Goal: Task Accomplishment & Management: Use online tool/utility

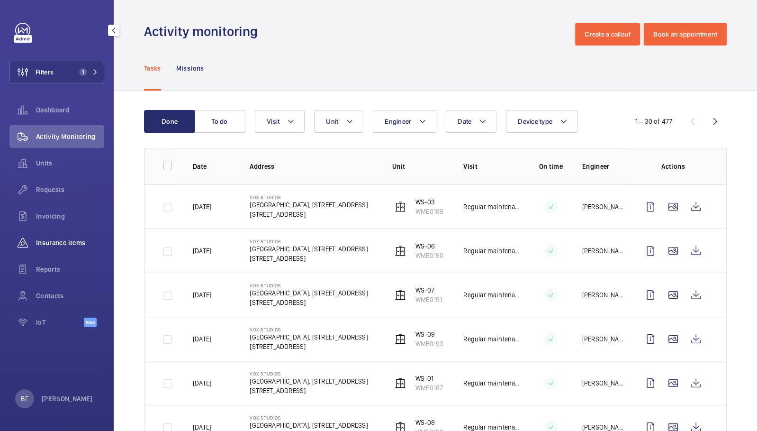
click at [81, 246] on span "Insurance items" at bounding box center [70, 242] width 68 height 9
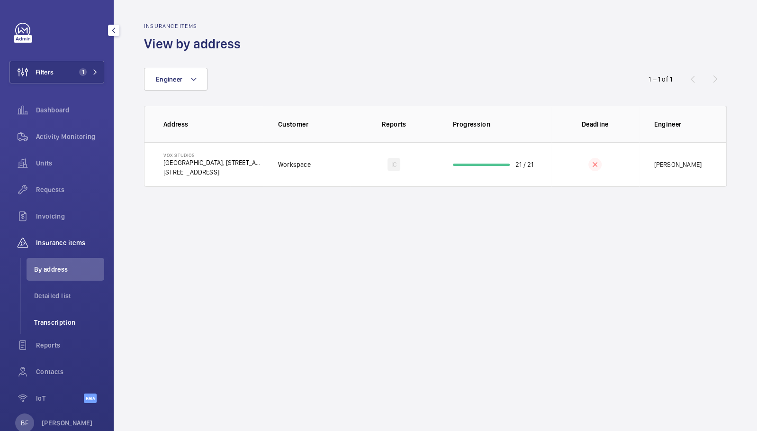
click at [68, 324] on span "Transcription" at bounding box center [69, 321] width 70 height 9
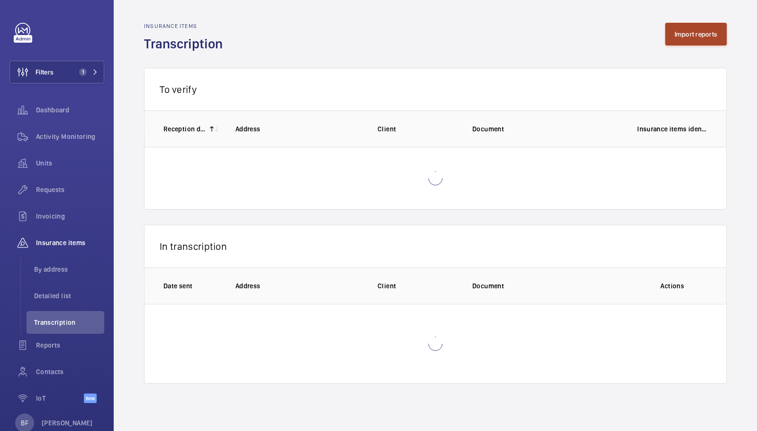
click at [705, 43] on button "Import reports" at bounding box center [696, 34] width 62 height 23
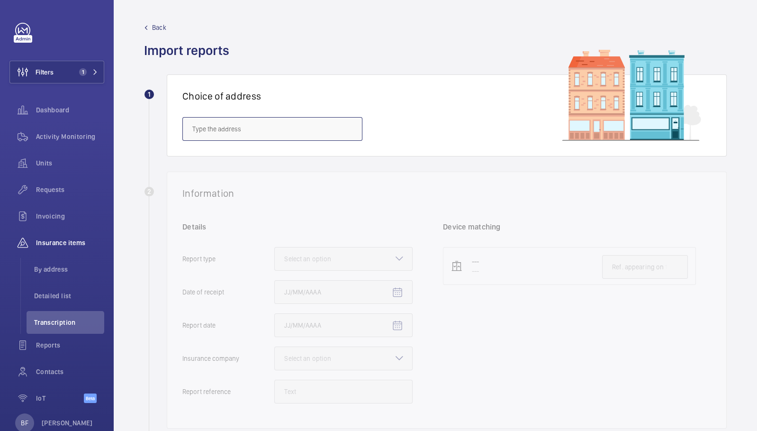
click at [316, 121] on input "text" at bounding box center [272, 129] width 180 height 24
paste input "EC1V 9HX"
click at [285, 160] on span "Landmark [STREET_ADDRESS] - [STREET_ADDRESS]" at bounding box center [266, 157] width 148 height 9
type input "Landmark [STREET_ADDRESS] - [STREET_ADDRESS]"
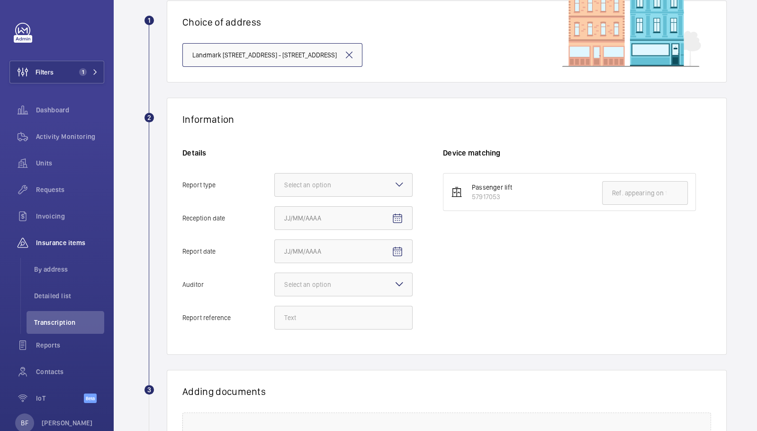
scroll to position [74, 0]
click at [324, 188] on div "Select an option" at bounding box center [319, 184] width 71 height 9
click at [275, 188] on input "Report type Select an option" at bounding box center [275, 184] width 0 height 23
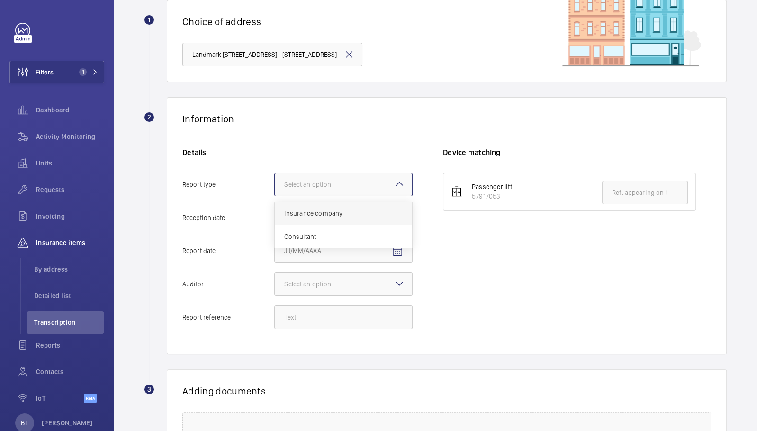
click at [339, 212] on span "Insurance company" at bounding box center [343, 212] width 118 height 9
click at [275, 196] on input "Report type Select an option Insurance company Consultant" at bounding box center [275, 184] width 0 height 23
click at [400, 212] on mat-icon "Open calendar" at bounding box center [397, 217] width 11 height 11
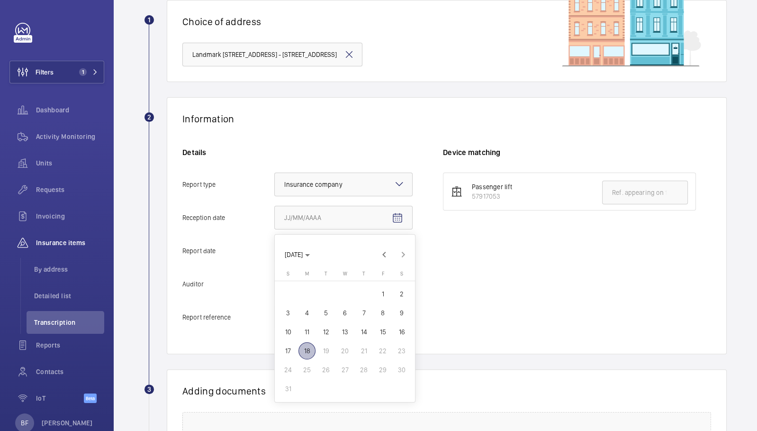
click at [305, 348] on span "18" at bounding box center [306, 350] width 17 height 17
type input "[DATE]"
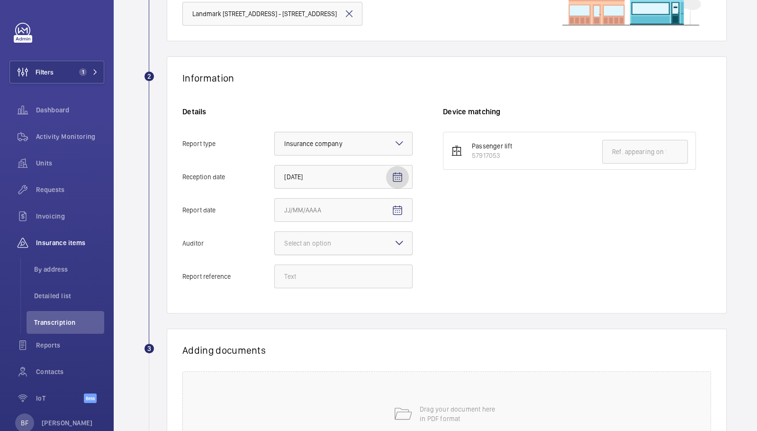
scroll to position [116, 0]
click at [376, 210] on input "Report date" at bounding box center [343, 210] width 138 height 24
click at [392, 211] on mat-icon "Open calendar" at bounding box center [397, 209] width 11 height 11
click at [378, 309] on span "8" at bounding box center [382, 304] width 17 height 17
type input "[DATE]"
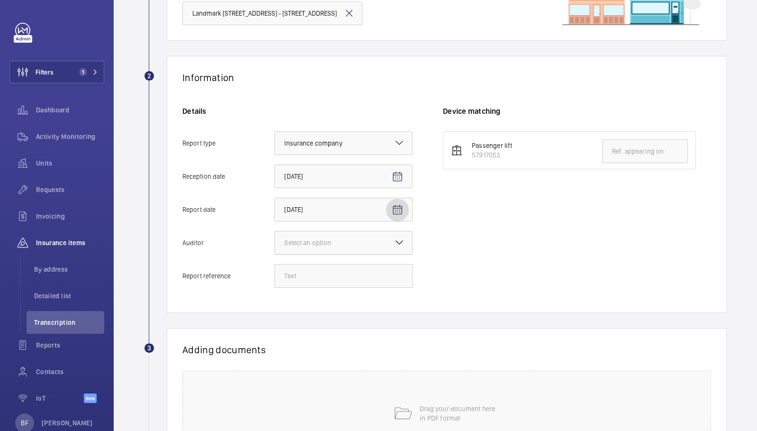
click at [396, 249] on div at bounding box center [343, 242] width 137 height 23
click at [275, 249] on input "Auditor Select an option" at bounding box center [275, 242] width 0 height 23
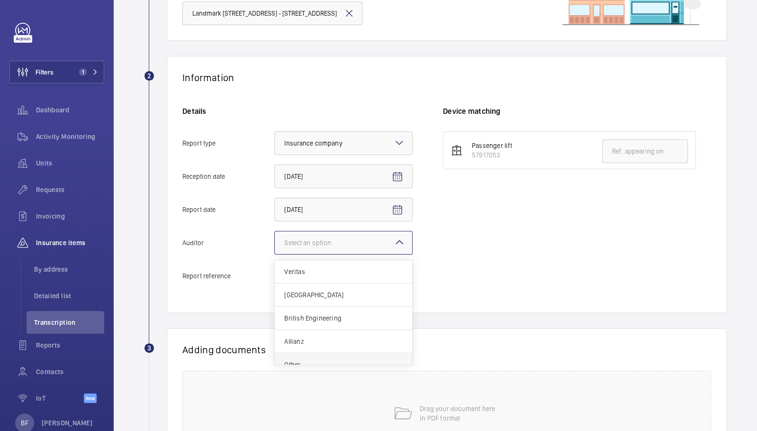
click at [315, 360] on span "Other" at bounding box center [343, 364] width 118 height 9
click at [275, 254] on input "Auditor Select an option Veritas Zurich British Engineering Allianz Other" at bounding box center [275, 242] width 0 height 23
click at [341, 288] on div "Details Report type Select an option × Insurance company × Reception date [DATE…" at bounding box center [312, 201] width 261 height 191
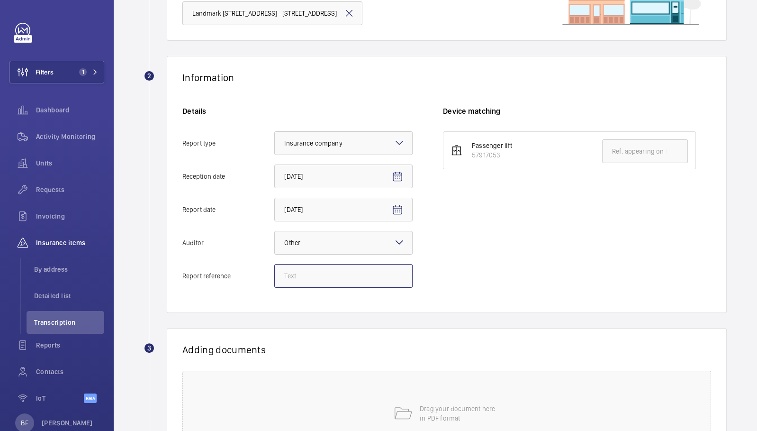
click at [342, 279] on input "Report reference" at bounding box center [343, 276] width 138 height 24
click at [351, 279] on input "Report reference" at bounding box center [343, 276] width 138 height 24
paste input "40348011"
type input "40348011"
click at [609, 155] on input "text" at bounding box center [645, 151] width 86 height 24
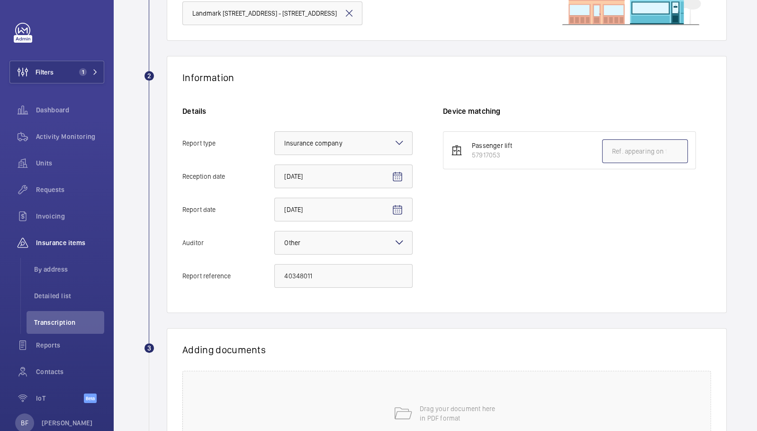
paste input "40348011"
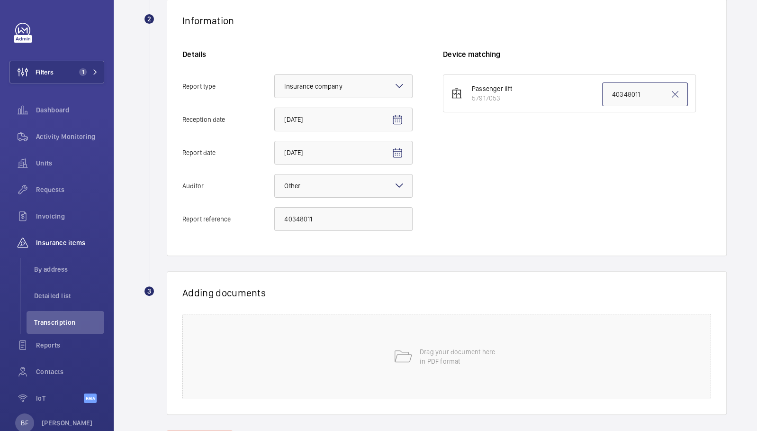
scroll to position [216, 0]
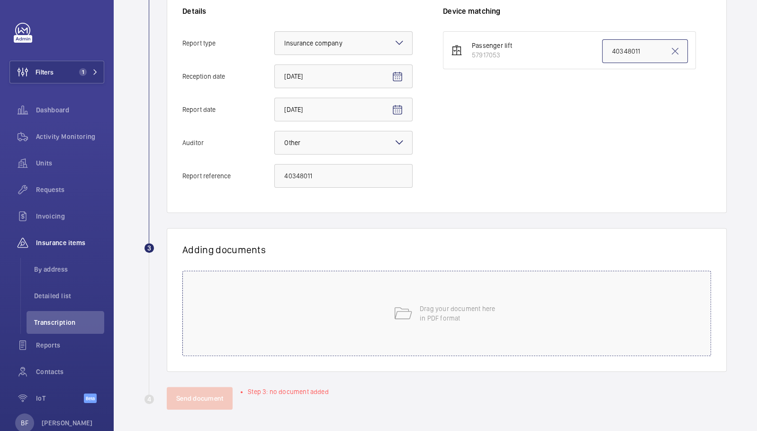
type input "40348011"
click at [509, 291] on div "Drag your document here in PDF format" at bounding box center [446, 312] width 529 height 85
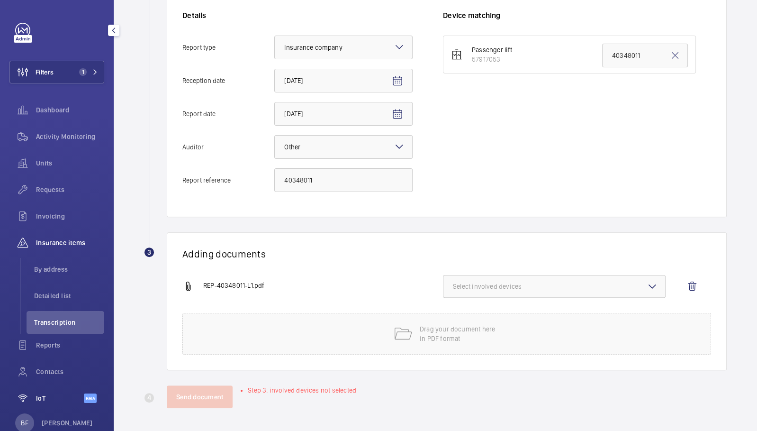
scroll to position [210, 0]
click at [497, 283] on span "Select involved devices" at bounding box center [554, 287] width 203 height 9
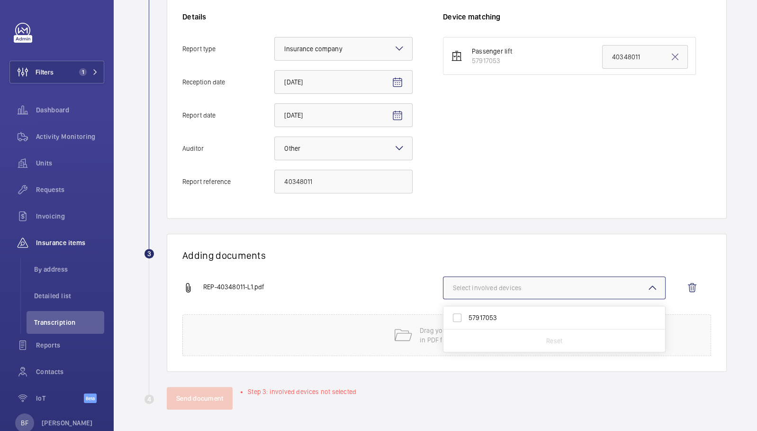
click at [507, 309] on label "57917053" at bounding box center [546, 317] width 207 height 23
click at [467, 309] on input "57917053" at bounding box center [457, 317] width 19 height 19
checkbox input "true"
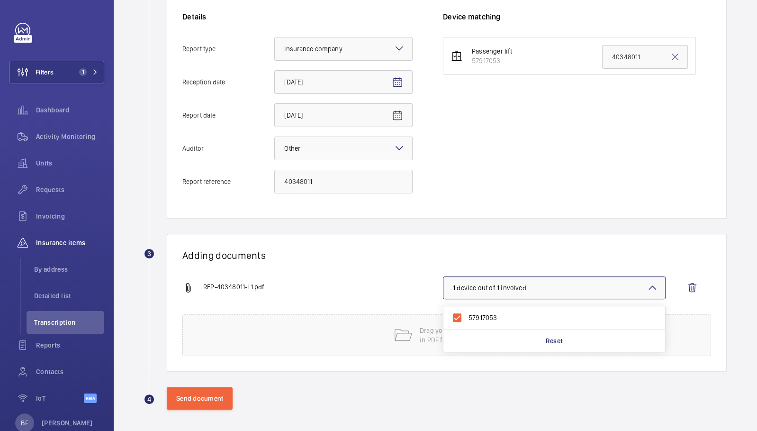
click at [451, 208] on div "Information Details Report type Select an option × Insurance company × Receptio…" at bounding box center [447, 90] width 560 height 257
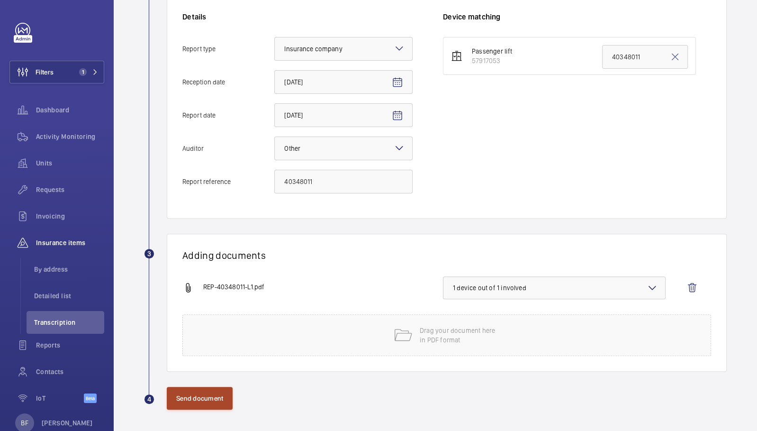
click at [209, 390] on button "Send document" at bounding box center [200, 398] width 66 height 23
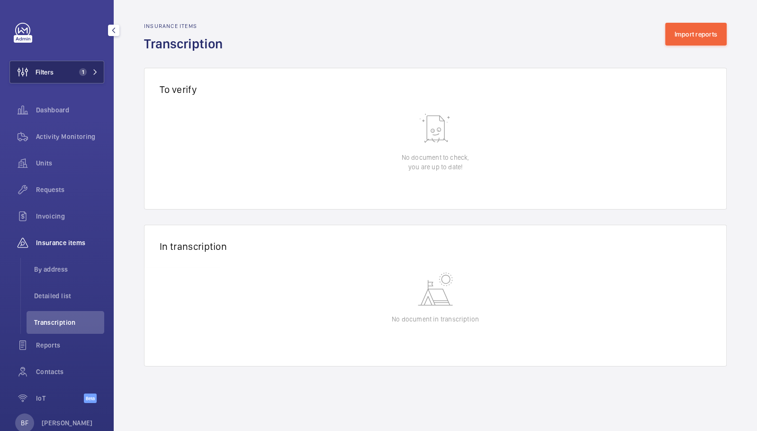
click at [91, 70] on button "Filters 1" at bounding box center [56, 72] width 95 height 23
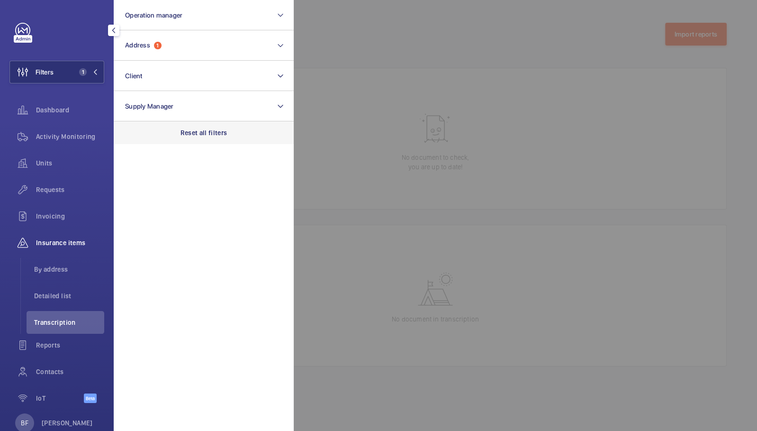
click at [194, 125] on div "Reset all filters" at bounding box center [204, 132] width 180 height 23
click at [55, 323] on span "Transcription" at bounding box center [69, 321] width 70 height 9
click at [364, 152] on div at bounding box center [672, 215] width 757 height 431
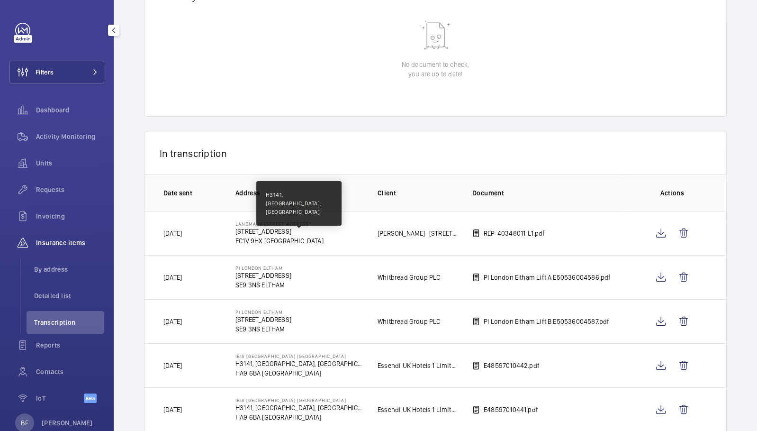
scroll to position [18, 0]
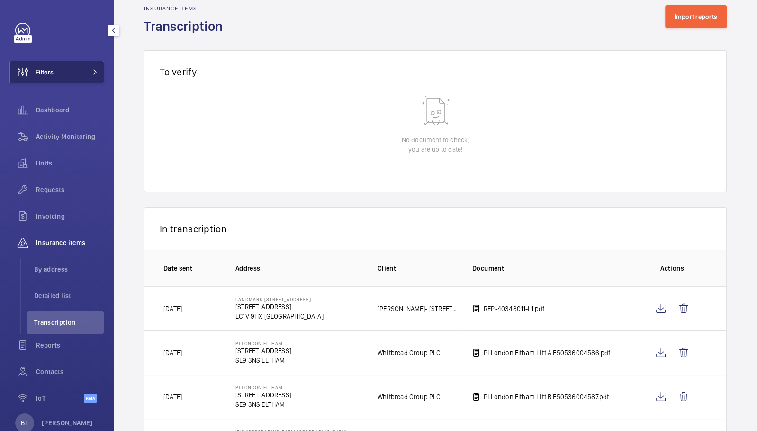
click at [48, 81] on span "Filters" at bounding box center [32, 72] width 44 height 23
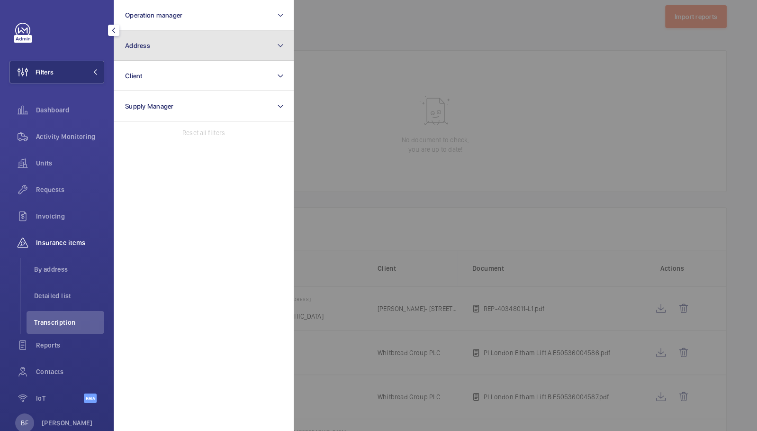
click at [193, 52] on button "Address" at bounding box center [204, 45] width 180 height 30
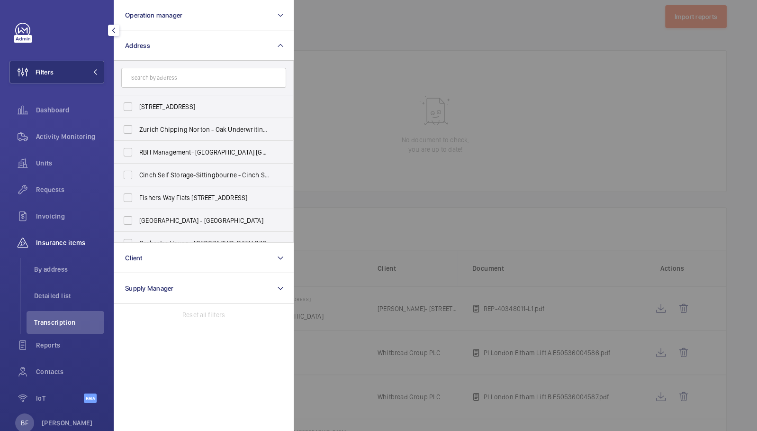
click at [212, 86] on input "text" at bounding box center [203, 78] width 165 height 20
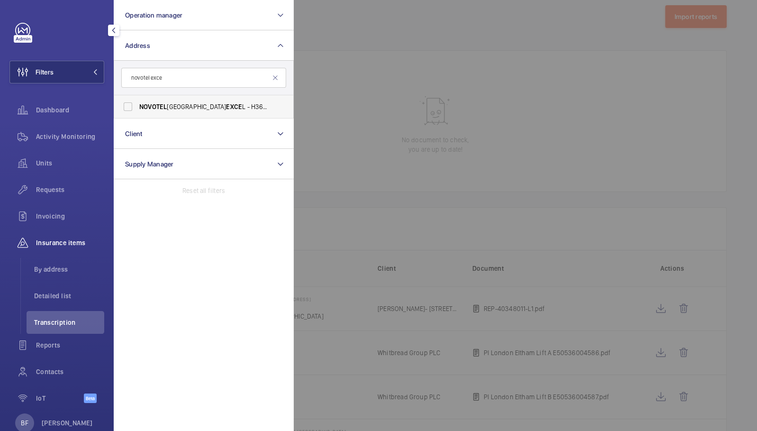
type input "novotel exce"
click at [211, 106] on span "NOVOTEL LONDON EXCE L - H3656, [GEOGRAPHIC_DATA] EXCE L, [GEOGRAPHIC_DATA], [ST…" at bounding box center [204, 106] width 130 height 9
click at [137, 106] on input "NOVOTEL LONDON EXCE L - H3656, [GEOGRAPHIC_DATA] EXCE L, [GEOGRAPHIC_DATA], [ST…" at bounding box center [127, 106] width 19 height 19
checkbox input "true"
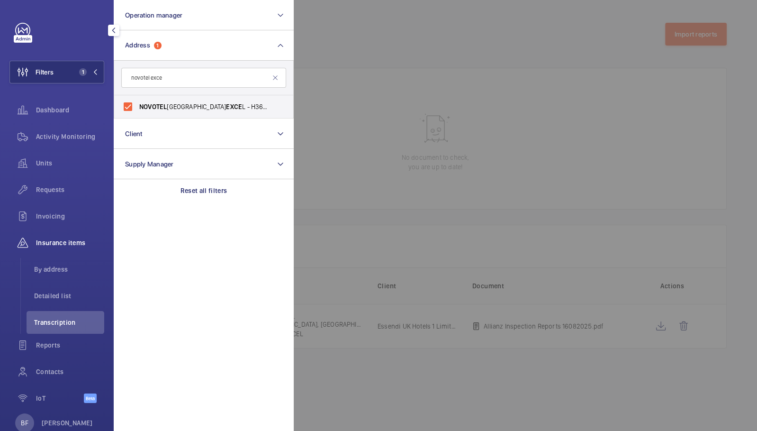
click at [333, 54] on div at bounding box center [672, 215] width 757 height 431
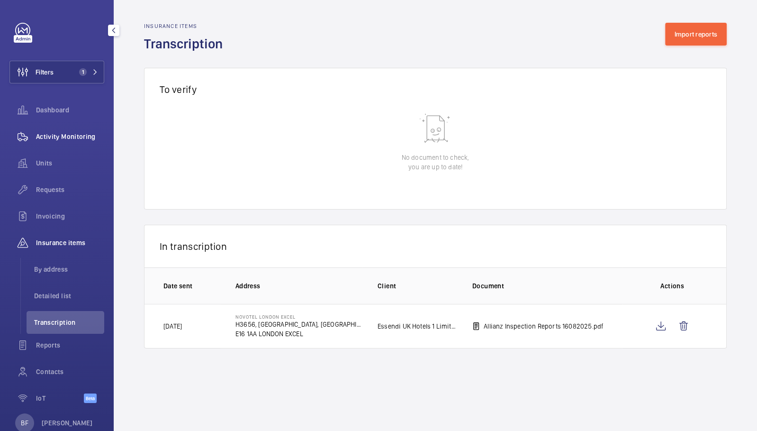
click at [58, 130] on div "Activity Monitoring" at bounding box center [56, 136] width 95 height 23
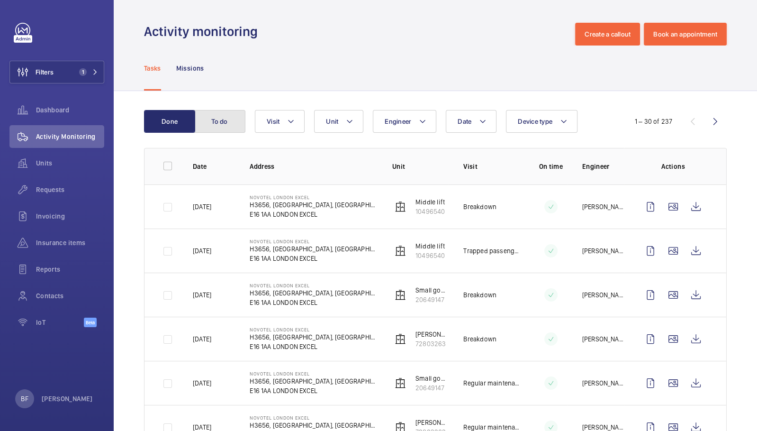
click at [217, 122] on button "To do" at bounding box center [219, 121] width 51 height 23
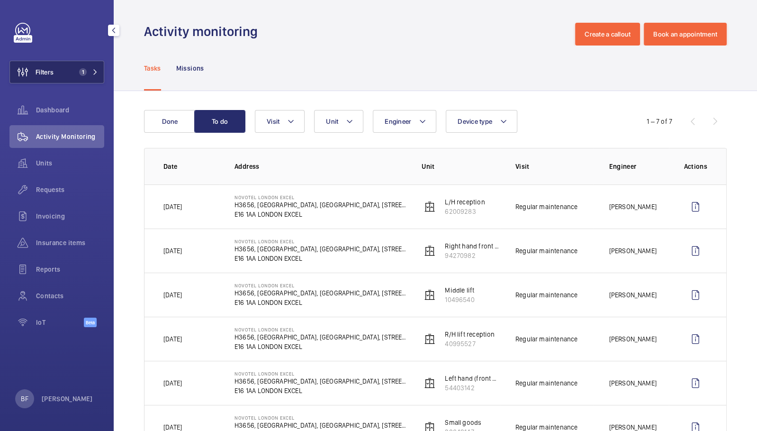
click at [99, 78] on button "Filters 1" at bounding box center [56, 72] width 95 height 23
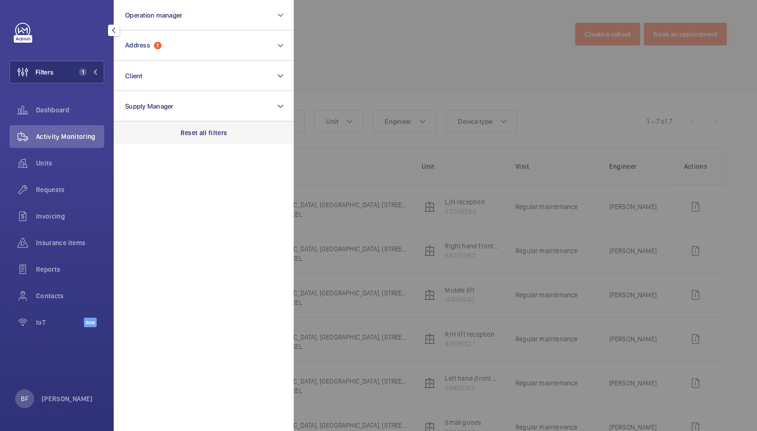
click at [211, 125] on div "Reset all filters" at bounding box center [204, 132] width 180 height 23
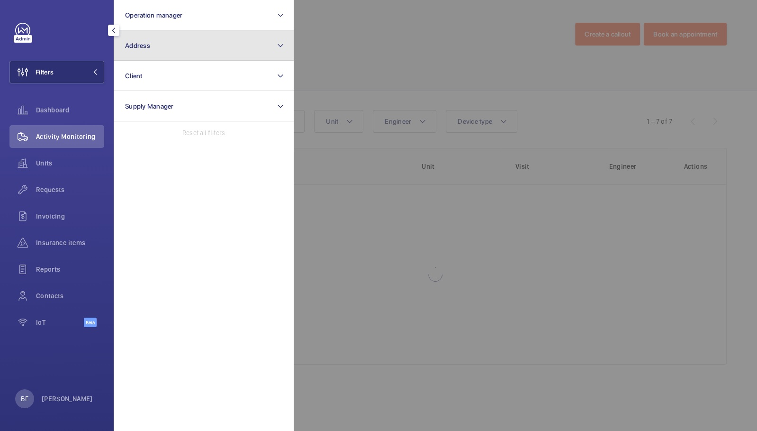
click at [201, 43] on button "Address" at bounding box center [204, 45] width 180 height 30
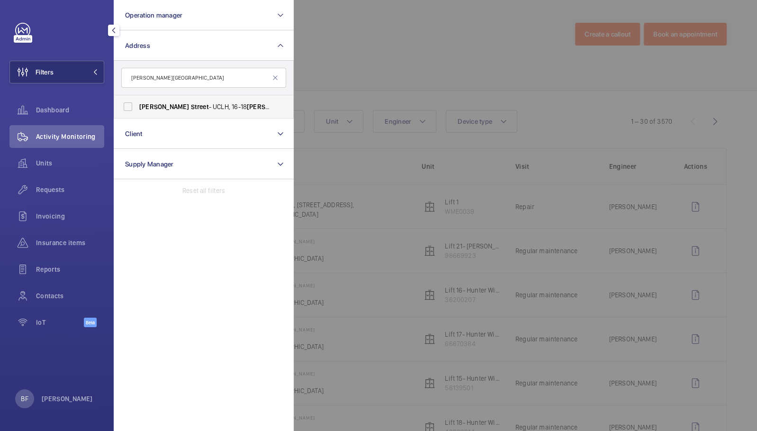
type input "[PERSON_NAME][GEOGRAPHIC_DATA]"
click at [192, 114] on label "[PERSON_NAME][GEOGRAPHIC_DATA][STREET_ADDRESS][PERSON_NAME]" at bounding box center [196, 106] width 165 height 23
click at [137, 114] on input "[PERSON_NAME][GEOGRAPHIC_DATA][STREET_ADDRESS][PERSON_NAME]" at bounding box center [127, 106] width 19 height 19
checkbox input "true"
click at [373, 73] on div at bounding box center [672, 215] width 757 height 431
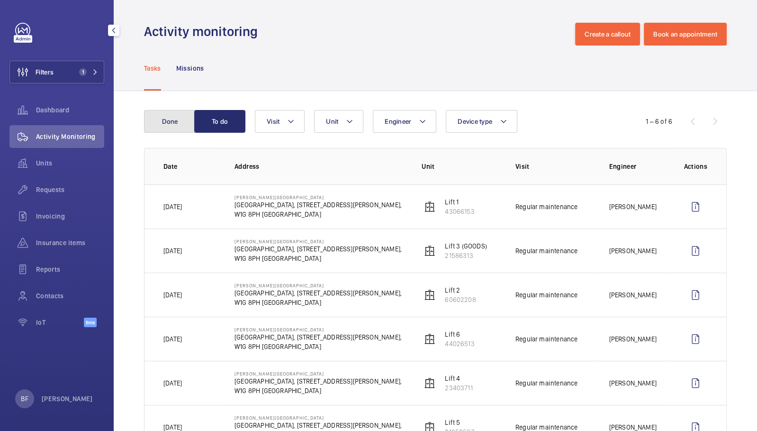
click at [171, 116] on button "Done" at bounding box center [169, 121] width 51 height 23
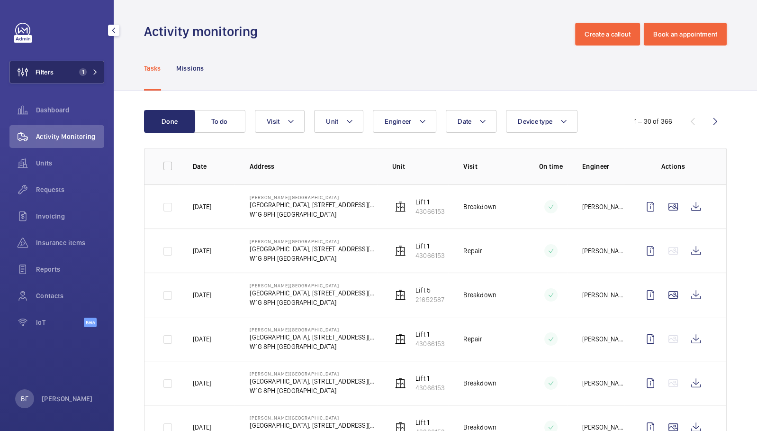
click at [94, 70] on mat-icon at bounding box center [95, 72] width 6 height 6
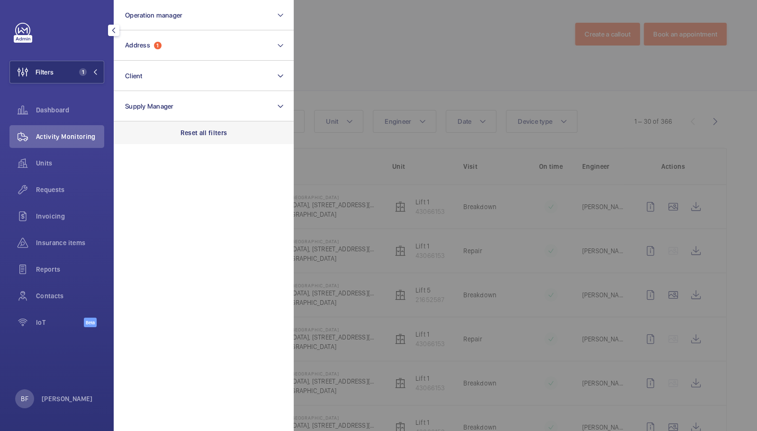
click at [184, 135] on p "Reset all filters" at bounding box center [203, 132] width 47 height 9
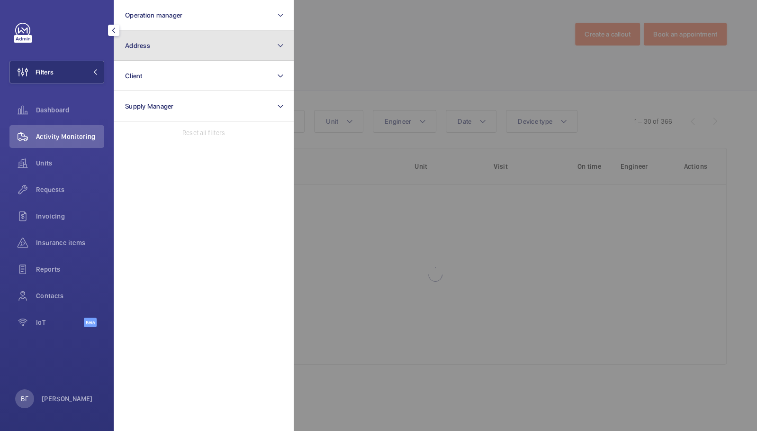
click at [197, 49] on button "Address" at bounding box center [204, 45] width 180 height 30
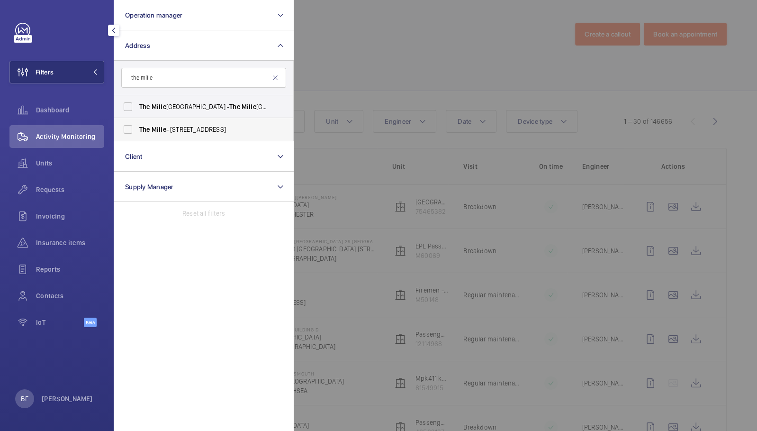
type input "the mille"
click at [201, 136] on label "The Mille - [STREET_ADDRESS]" at bounding box center [196, 129] width 165 height 23
click at [137, 136] on input "The Mille - [STREET_ADDRESS]" at bounding box center [127, 129] width 19 height 19
checkbox input "true"
click at [374, 74] on div at bounding box center [672, 215] width 757 height 431
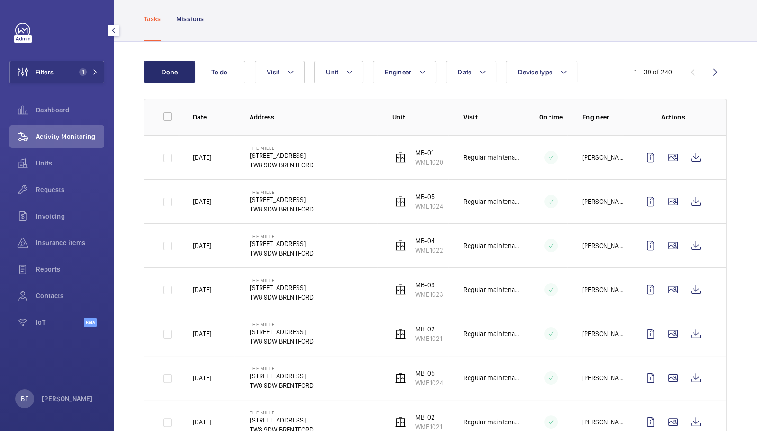
scroll to position [48, 0]
